Goal: Navigation & Orientation: Find specific page/section

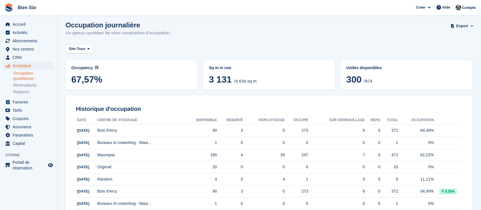
scroll to position [3, 0]
click at [137, 76] on span "67,57%" at bounding box center [131, 80] width 120 height 10
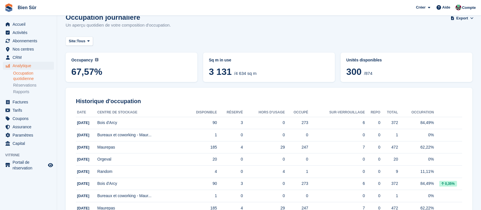
scroll to position [0, 0]
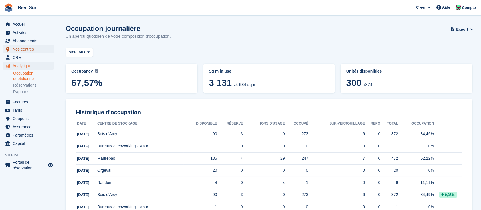
click at [25, 49] on span "Nos centres" at bounding box center [30, 49] width 34 height 8
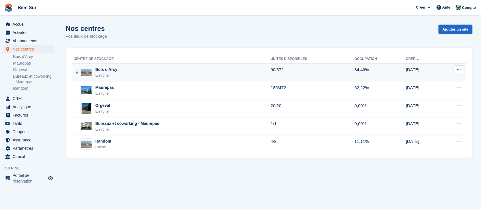
click at [106, 67] on div "Bois d'Arcy" at bounding box center [106, 69] width 22 height 6
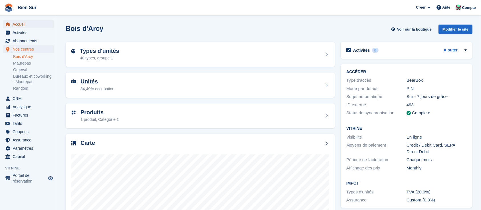
click at [21, 25] on span "Accueil" at bounding box center [30, 24] width 34 height 8
